Goal: Find specific page/section: Find specific page/section

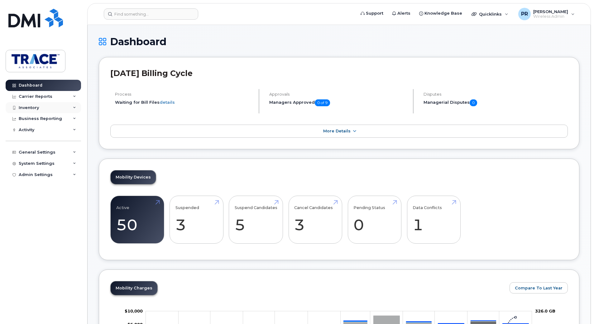
click at [28, 107] on div "Inventory" at bounding box center [29, 107] width 20 height 5
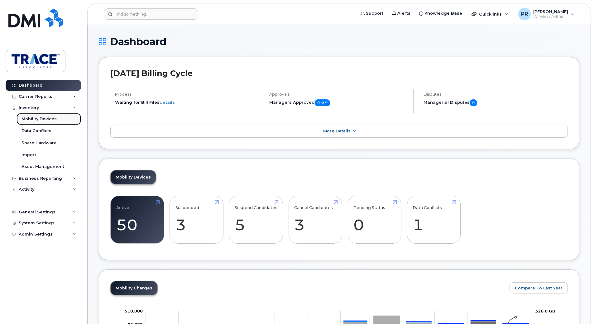
click at [35, 119] on div "Mobility Devices" at bounding box center [39, 119] width 35 height 6
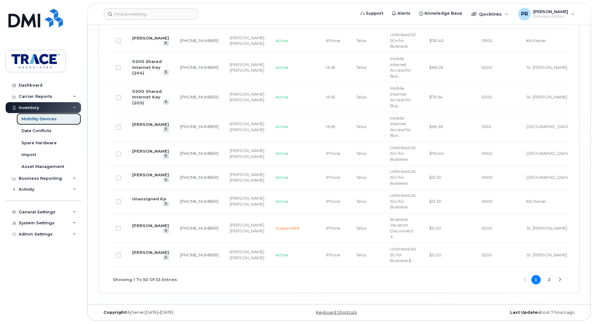
scroll to position [1439, 0]
click at [150, 255] on link "[PERSON_NAME]" at bounding box center [150, 252] width 37 height 5
